Goal: Task Accomplishment & Management: Use online tool/utility

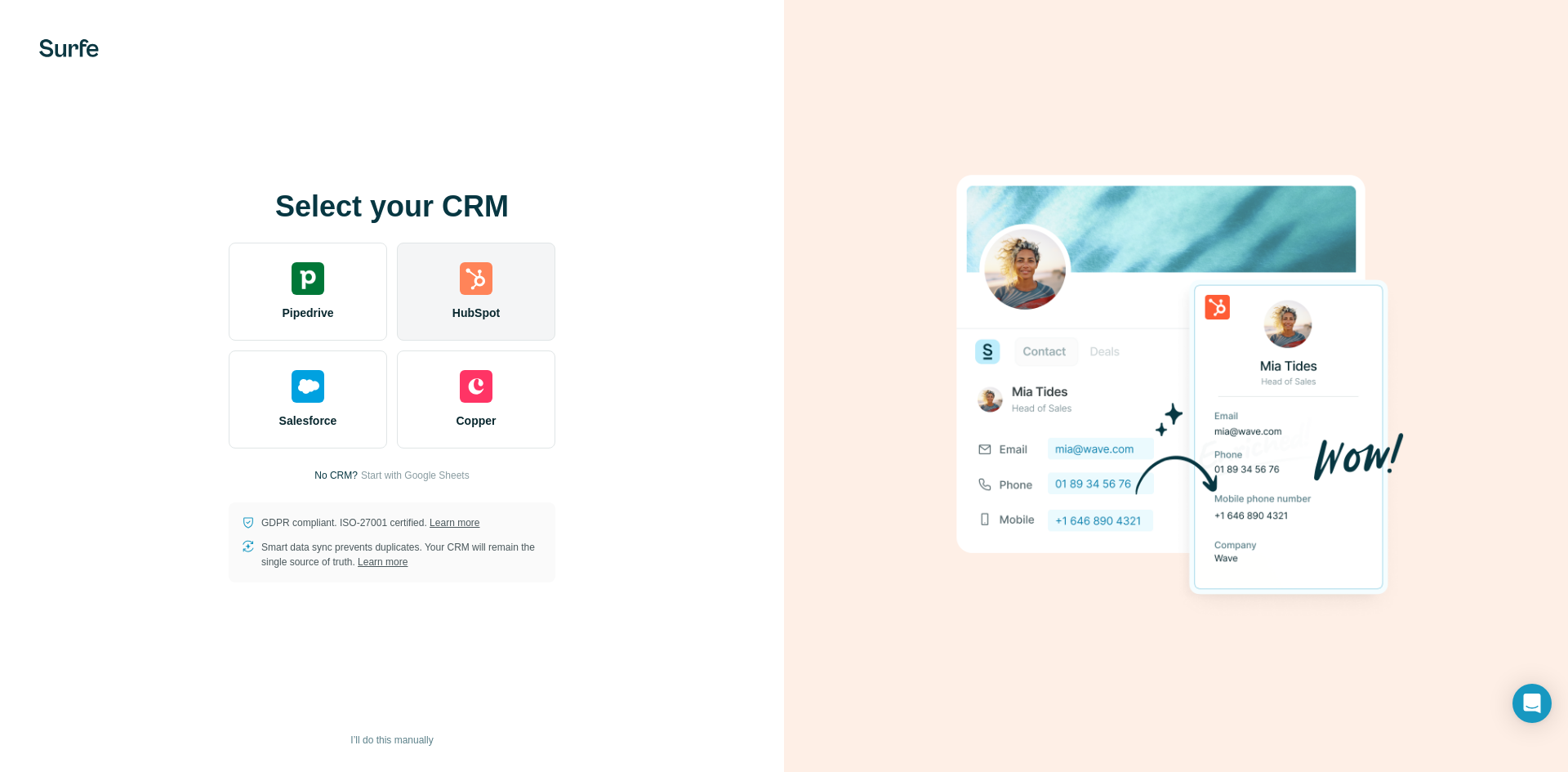
click at [459, 295] on div "HubSpot" at bounding box center [475, 292] width 158 height 98
